Goal: Transaction & Acquisition: Purchase product/service

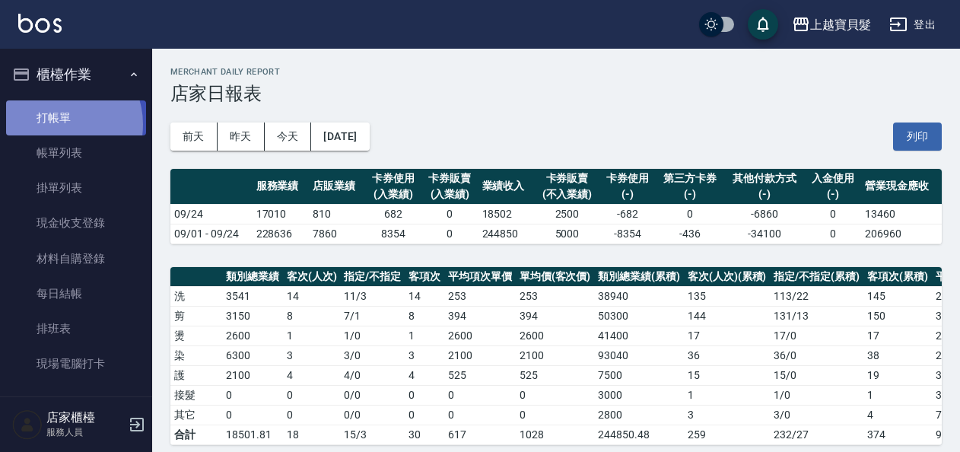
click at [59, 124] on link "打帳單" at bounding box center [76, 117] width 140 height 35
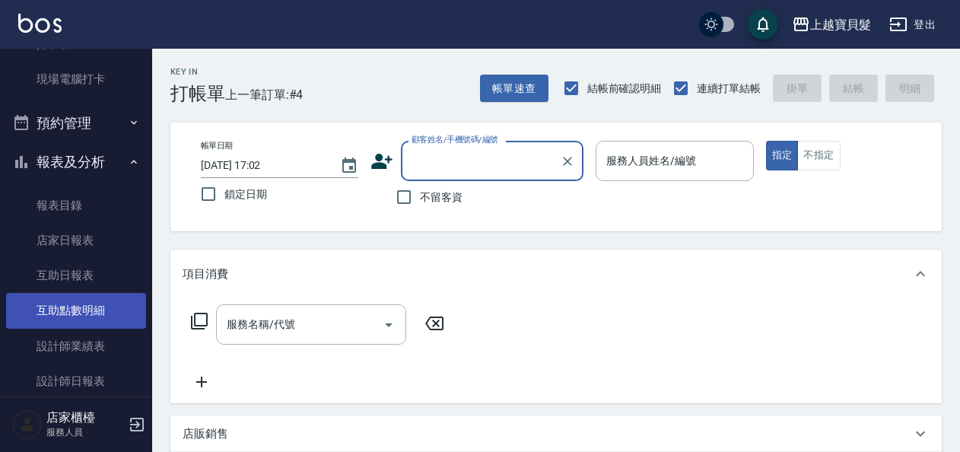
scroll to position [459, 0]
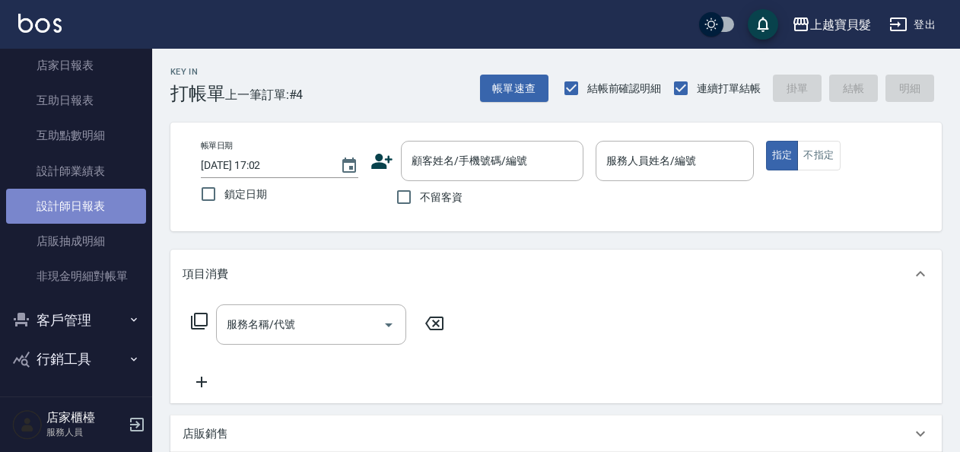
click at [87, 211] on link "設計師日報表" at bounding box center [76, 206] width 140 height 35
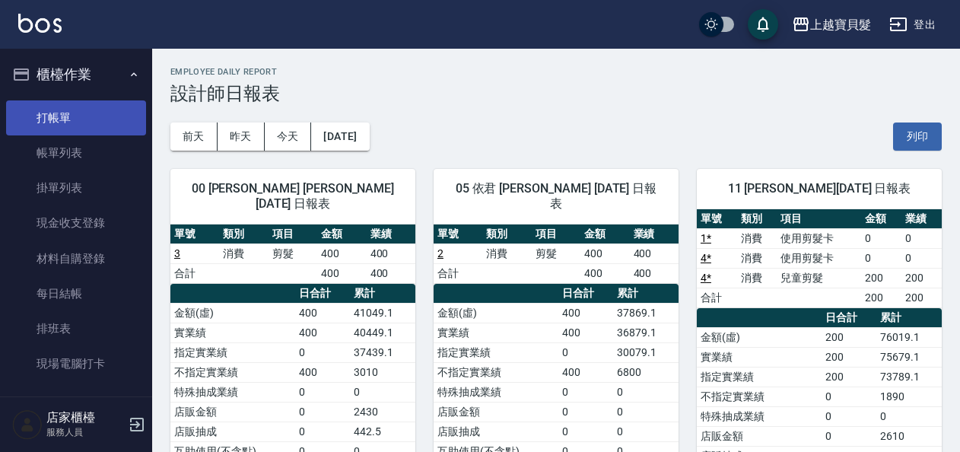
click at [59, 116] on link "打帳單" at bounding box center [76, 117] width 140 height 35
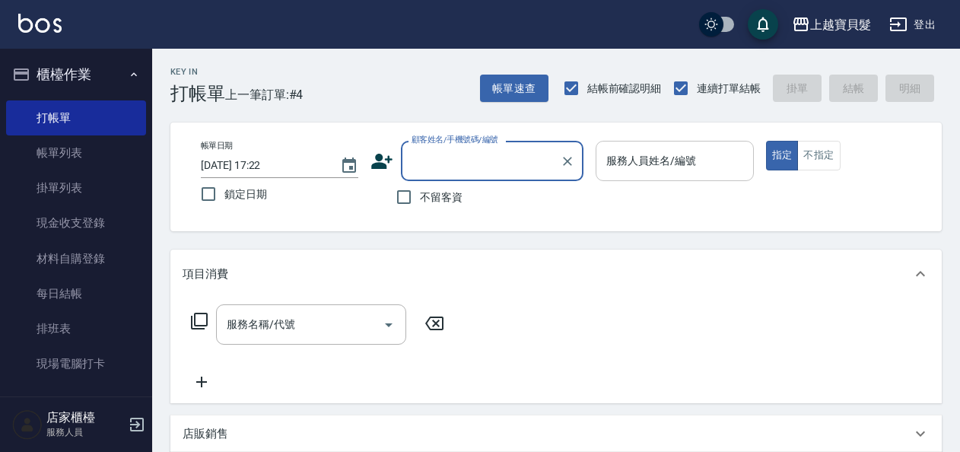
click at [660, 158] on div "服務人員姓名/編號 服務人員姓名/編號" at bounding box center [674, 161] width 157 height 40
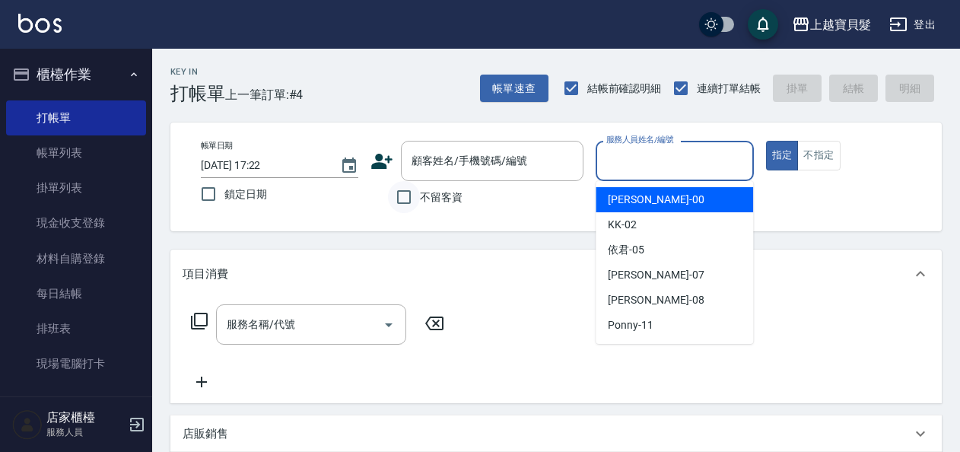
click at [405, 195] on input "不留客資" at bounding box center [404, 197] width 32 height 32
checkbox input "true"
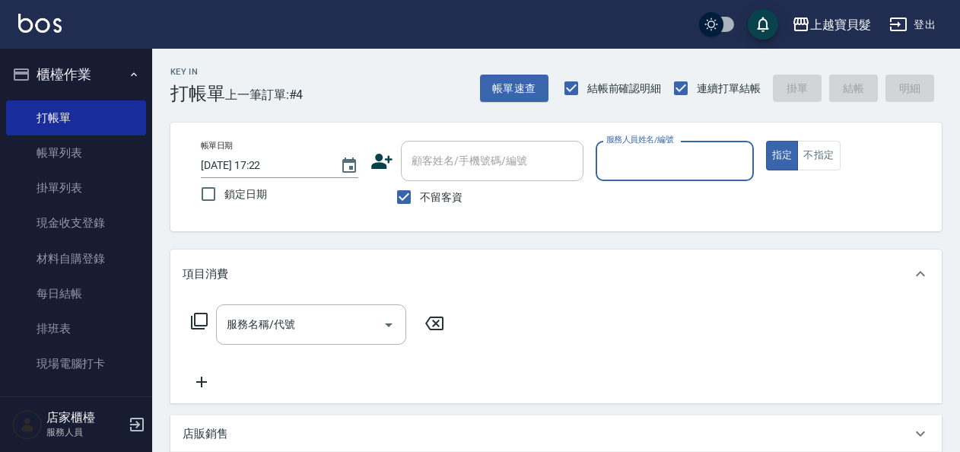
click at [682, 167] on input "服務人員姓名/編號" at bounding box center [674, 161] width 144 height 27
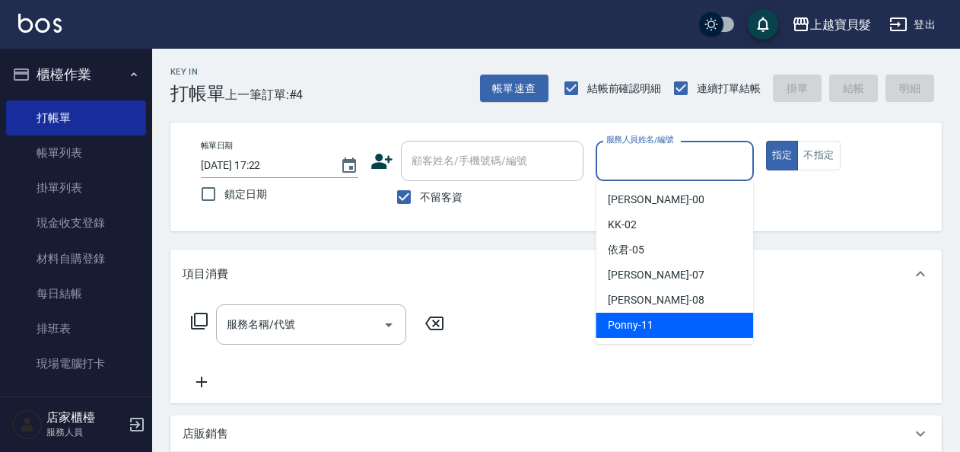
click at [658, 333] on div "Ponny -11" at bounding box center [674, 325] width 157 height 25
type input "Ponny-11"
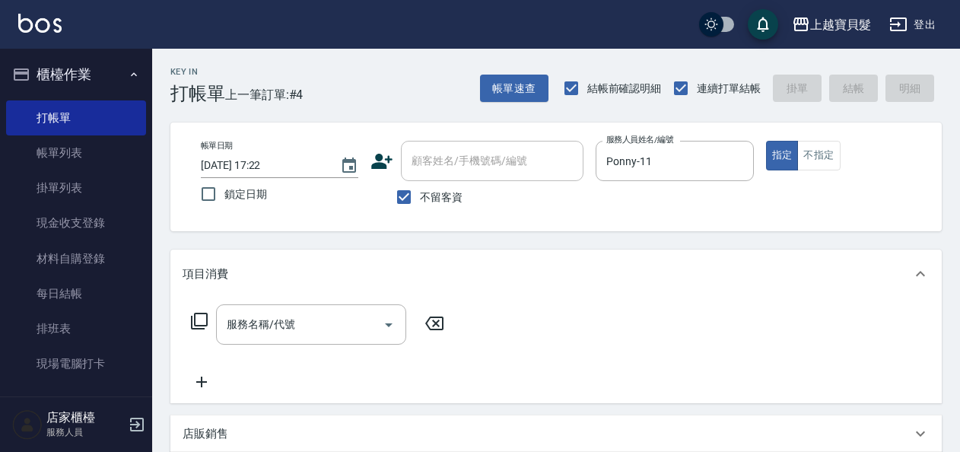
click at [197, 322] on icon at bounding box center [199, 321] width 18 height 18
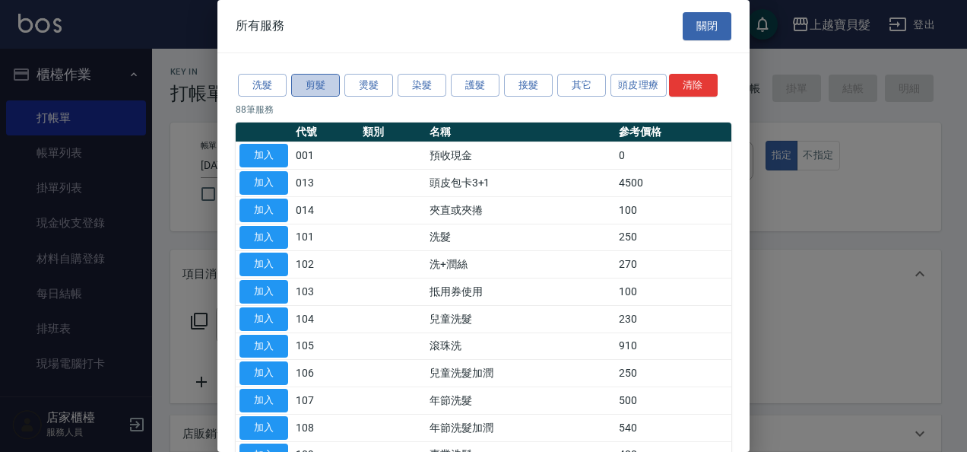
click at [324, 87] on button "剪髮" at bounding box center [315, 86] width 49 height 24
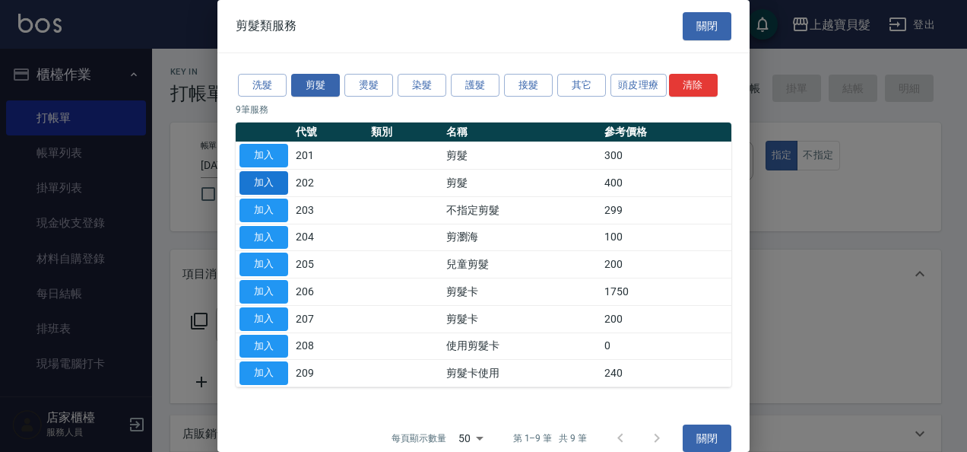
click at [281, 179] on button "加入" at bounding box center [264, 183] width 49 height 24
type input "剪髮(202)"
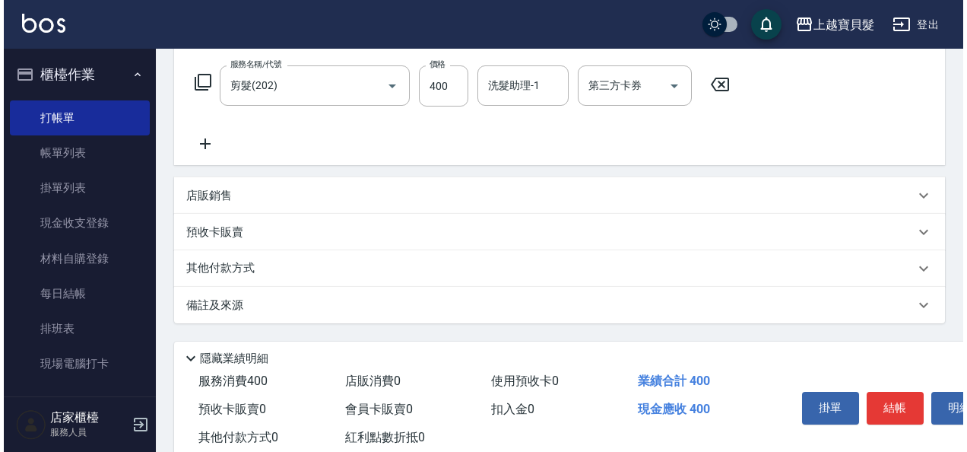
scroll to position [281, 0]
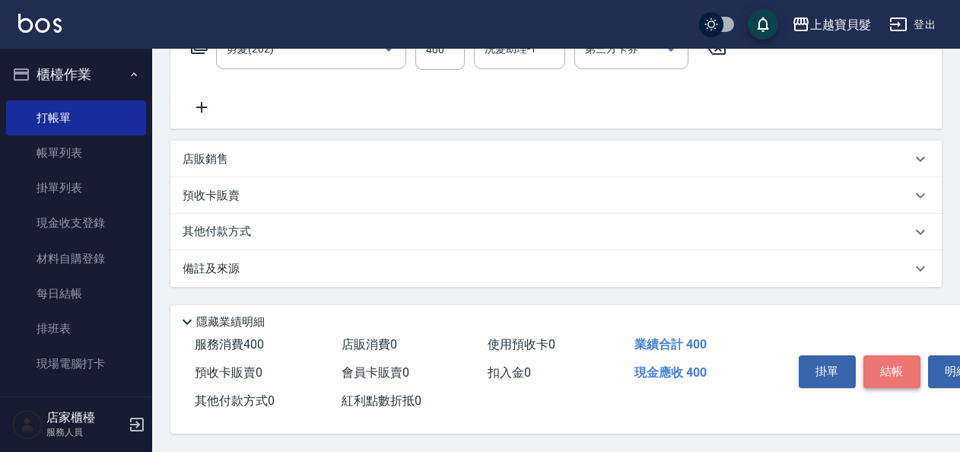
click at [902, 357] on button "結帳" at bounding box center [891, 371] width 57 height 32
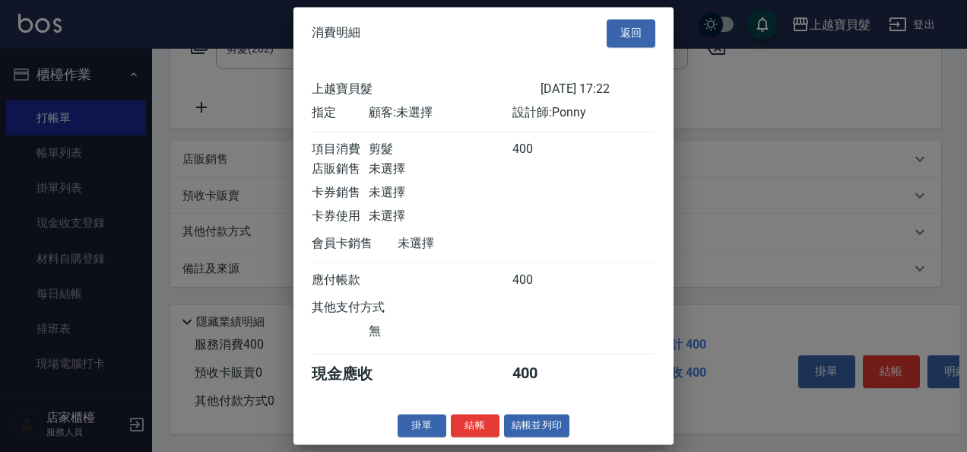
scroll to position [4, 0]
click at [556, 429] on button "結帳並列印" at bounding box center [537, 426] width 66 height 24
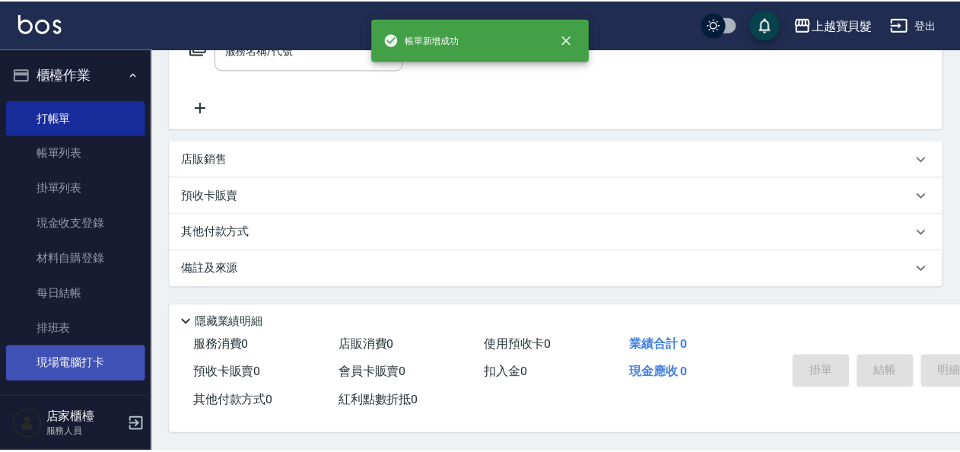
scroll to position [0, 0]
